Goal: Communication & Community: Answer question/provide support

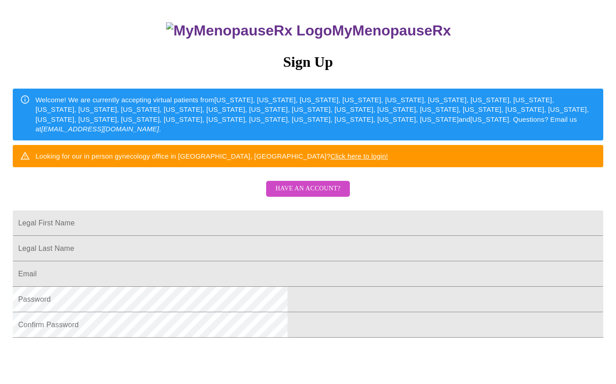
scroll to position [182, 0]
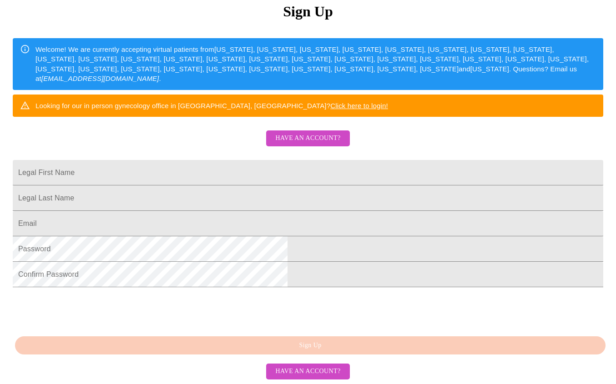
click at [307, 133] on span "Have an account?" at bounding box center [307, 138] width 65 height 11
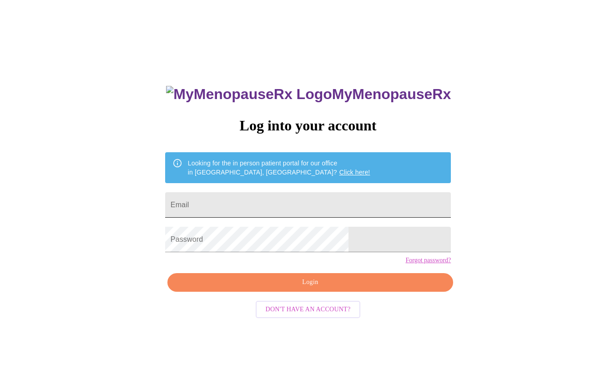
click at [287, 205] on input "Email" at bounding box center [308, 204] width 286 height 25
click at [471, 151] on div "MyMenopauseRx Log into your account Looking for the in person patient portal fo…" at bounding box center [308, 225] width 608 height 461
drag, startPoint x: 561, startPoint y: 3, endPoint x: 443, endPoint y: 87, distance: 144.4
click at [443, 87] on div "MyMenopauseRx Log into your account Looking for the in person patient portal fo…" at bounding box center [308, 225] width 608 height 461
click at [258, 199] on input "Email" at bounding box center [308, 204] width 286 height 25
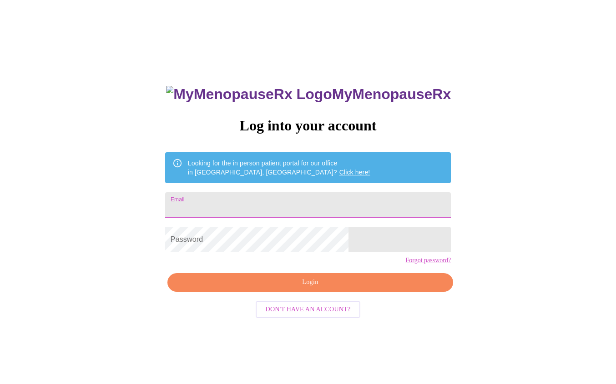
click at [327, 211] on input "Email" at bounding box center [308, 204] width 286 height 25
click at [242, 202] on input "Email" at bounding box center [308, 204] width 286 height 25
type input "[EMAIL_ADDRESS][DOMAIN_NAME]"
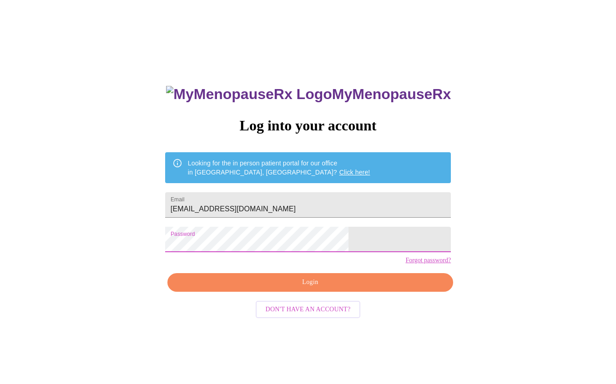
click at [332, 288] on span "Login" at bounding box center [310, 282] width 265 height 11
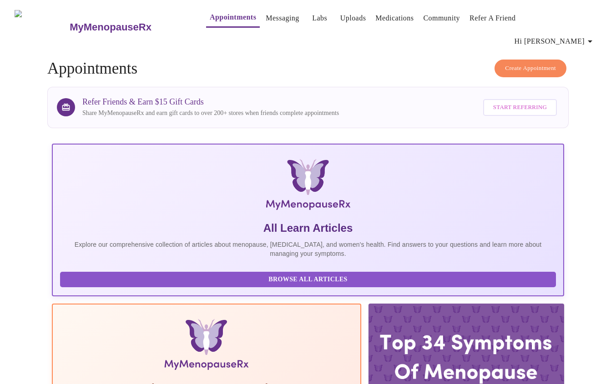
click at [266, 20] on link "Messaging" at bounding box center [282, 18] width 33 height 13
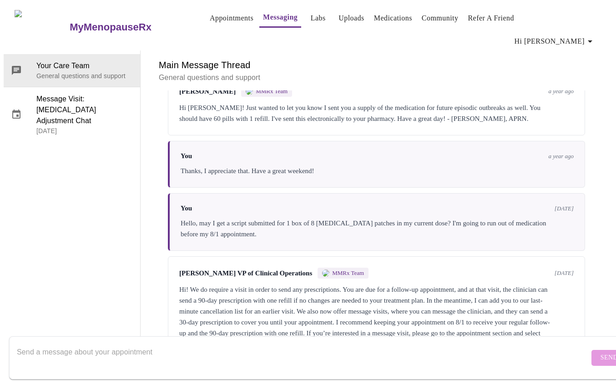
scroll to position [1099, 0]
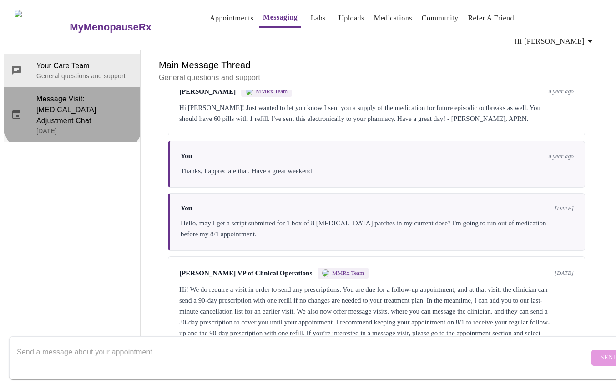
click at [69, 94] on span "Message Visit: [MEDICAL_DATA] Adjustment Chat" at bounding box center [84, 110] width 96 height 33
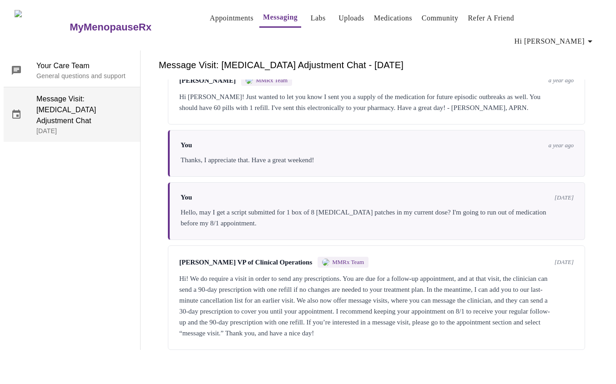
scroll to position [43, 0]
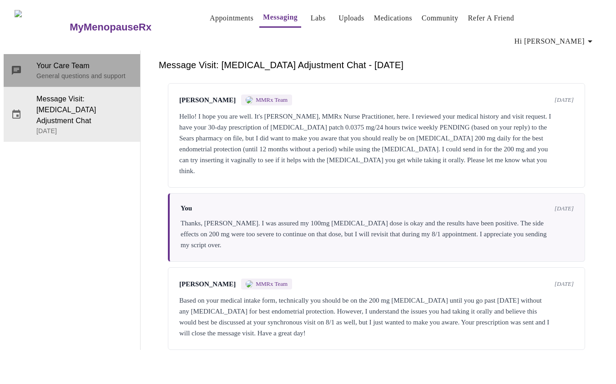
click at [69, 71] on p "General questions and support" at bounding box center [84, 75] width 96 height 9
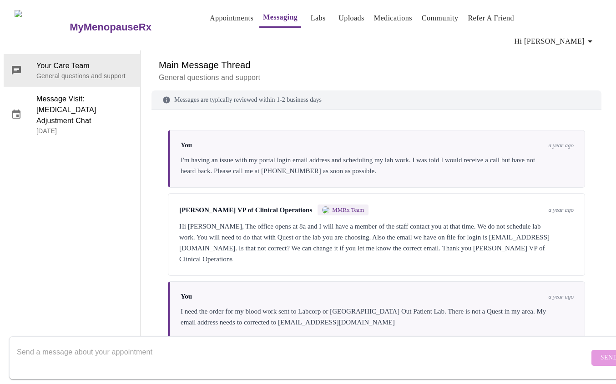
scroll to position [0, 0]
click at [82, 21] on h3 "MyMenopauseRx" at bounding box center [111, 27] width 82 height 12
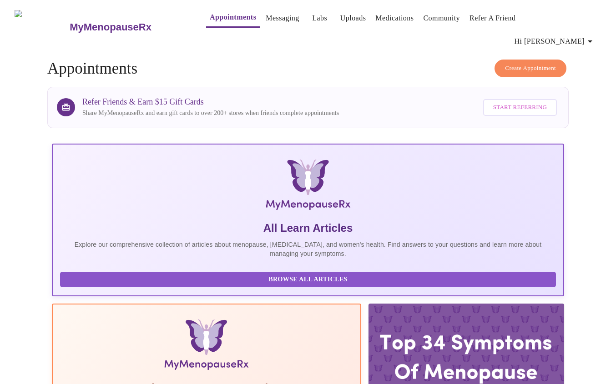
click at [590, 36] on icon "button" at bounding box center [589, 41] width 11 height 11
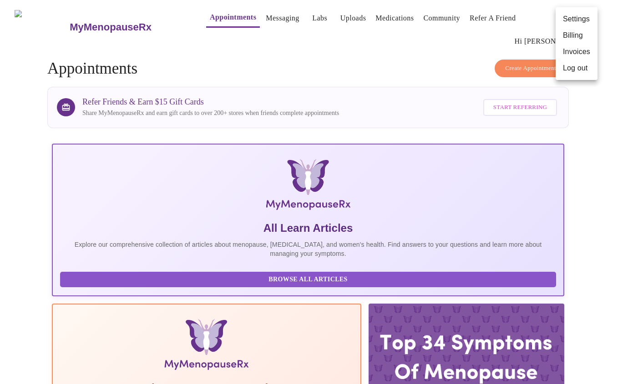
click at [384, 46] on div at bounding box center [311, 192] width 623 height 384
